Goal: Information Seeking & Learning: Learn about a topic

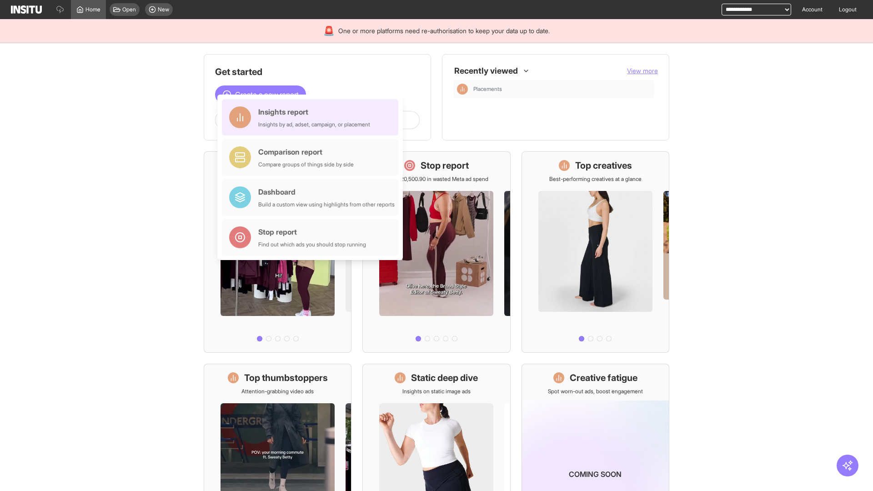
click at [312, 117] on div "Insights report Insights by ad, adset, campaign, or placement" at bounding box center [314, 117] width 112 height 22
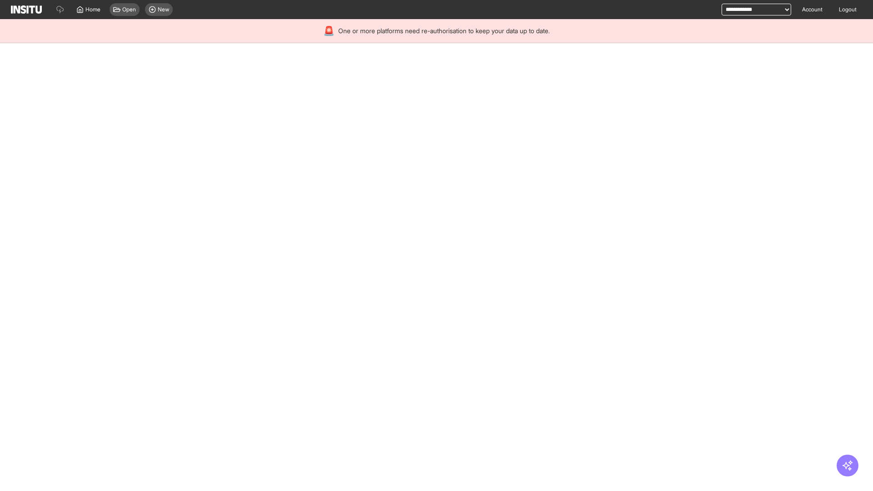
select select "**"
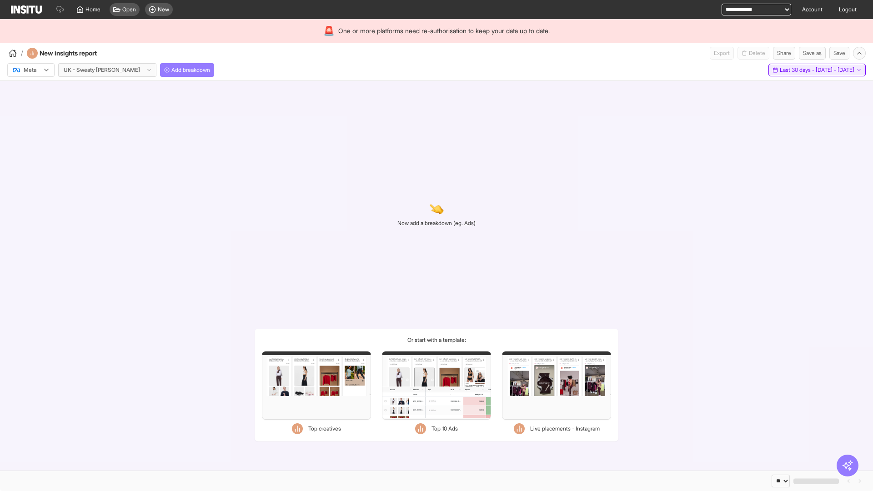
click at [796, 70] on span "Last 30 days - [DATE] - [DATE]" at bounding box center [817, 69] width 75 height 7
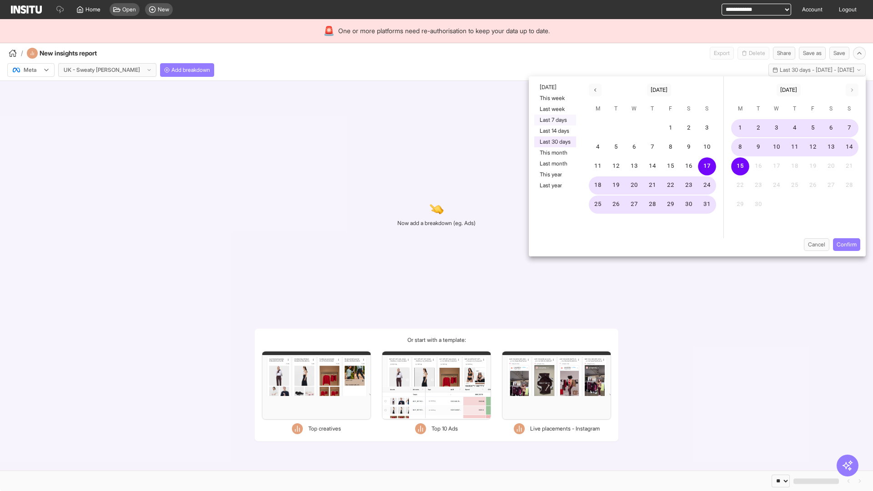
click at [554, 120] on button "Last 7 days" at bounding box center [555, 120] width 42 height 11
